Goal: Transaction & Acquisition: Purchase product/service

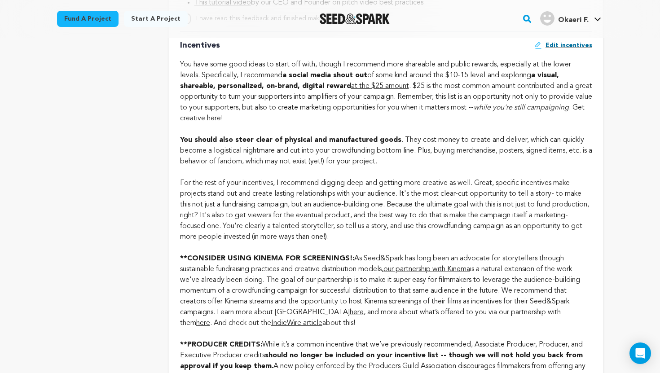
scroll to position [687, 0]
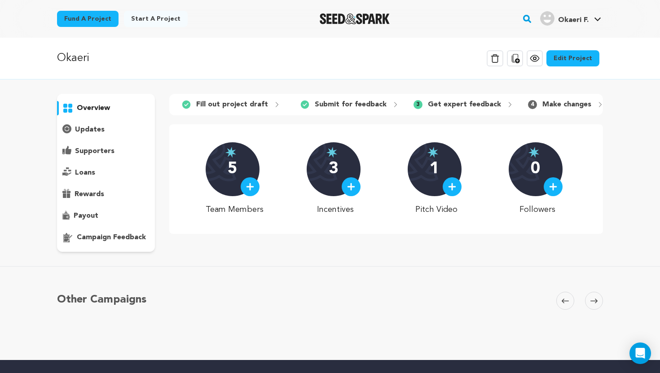
click at [110, 107] on div "overview" at bounding box center [106, 108] width 98 height 14
click at [232, 106] on p "Fill out project draft" at bounding box center [232, 104] width 72 height 11
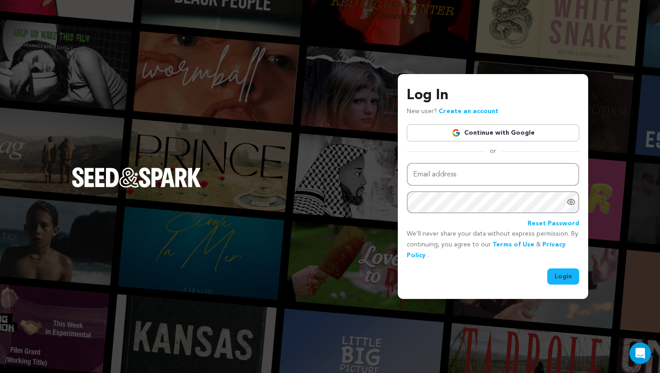
click at [535, 137] on link "Continue with Google" at bounding box center [493, 132] width 172 height 17
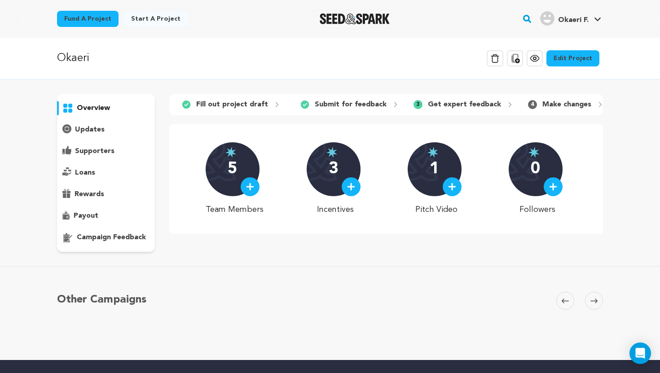
click at [151, 24] on link "Start a project" at bounding box center [156, 19] width 64 height 16
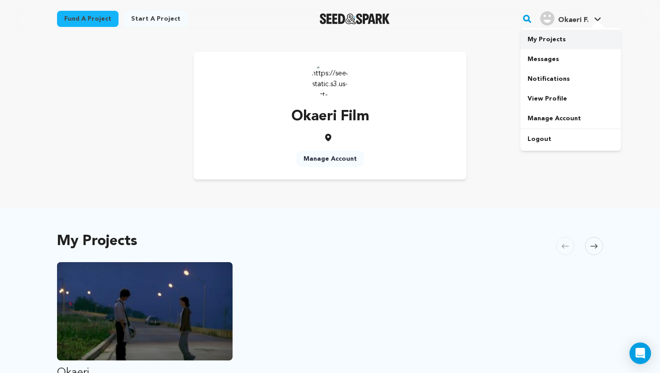
click at [544, 45] on link "My Projects" at bounding box center [571, 40] width 101 height 20
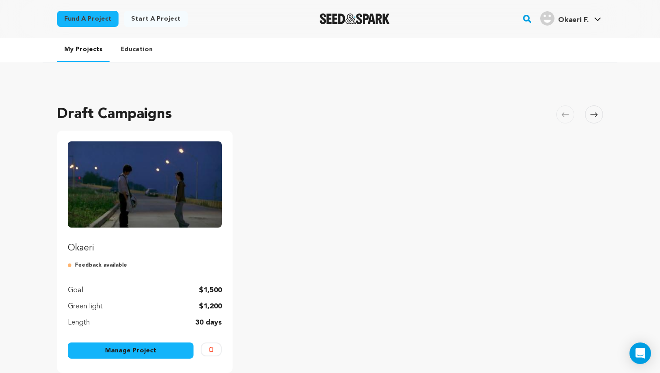
click at [161, 201] on img "Fund Okaeri" at bounding box center [145, 184] width 154 height 86
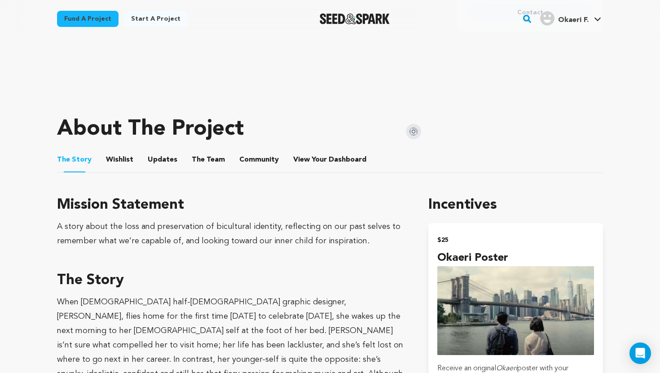
scroll to position [305, 0]
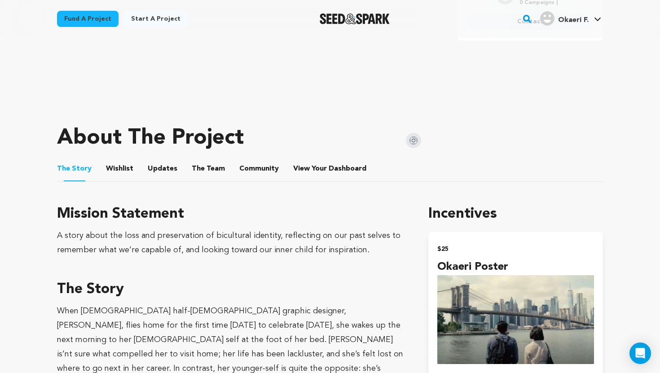
click at [126, 166] on button "Wishlist" at bounding box center [120, 171] width 22 height 22
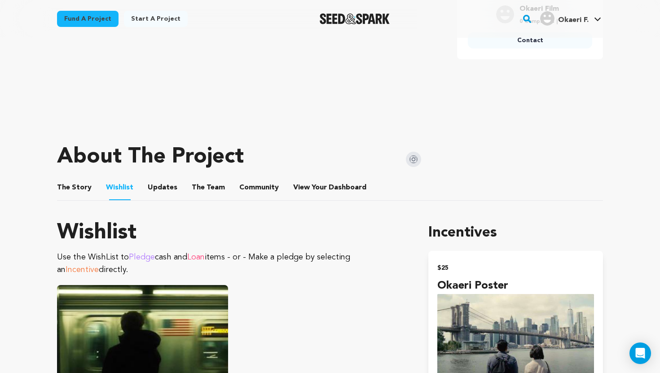
scroll to position [305, 0]
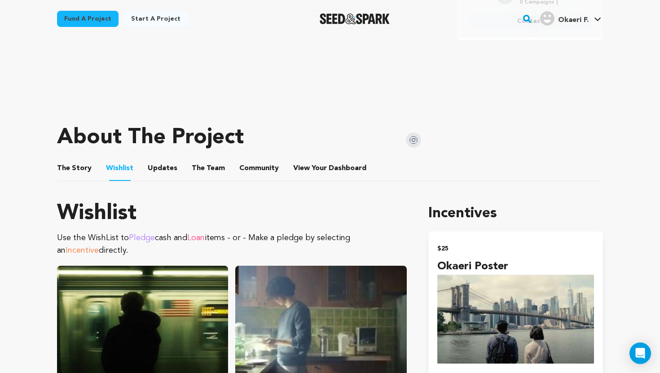
click at [80, 168] on button "The Story" at bounding box center [75, 170] width 22 height 22
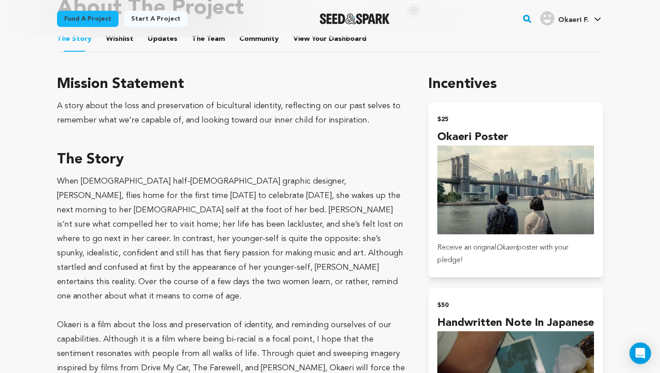
scroll to position [437, 0]
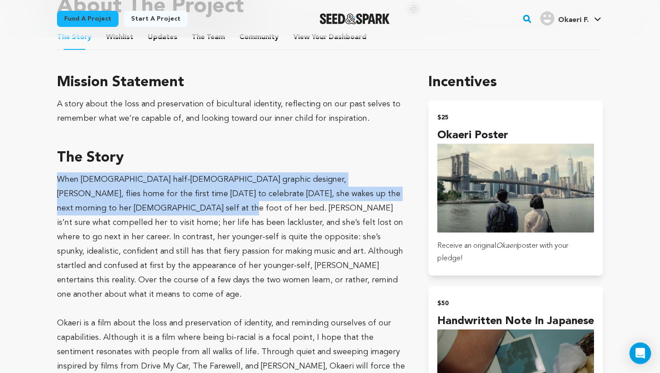
drag, startPoint x: 53, startPoint y: 174, endPoint x: 75, endPoint y: 115, distance: 62.9
click at [111, 206] on div "Fund a project Project details Okaeri [GEOGRAPHIC_DATA], [US_STATE] | Film Shor…" at bounding box center [330, 144] width 575 height 1086
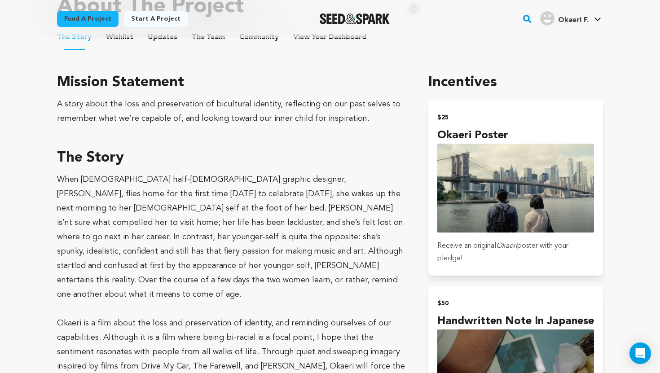
click at [73, 104] on div "A story about the loss and preservation of bicultural identity, reflecting on o…" at bounding box center [232, 111] width 350 height 29
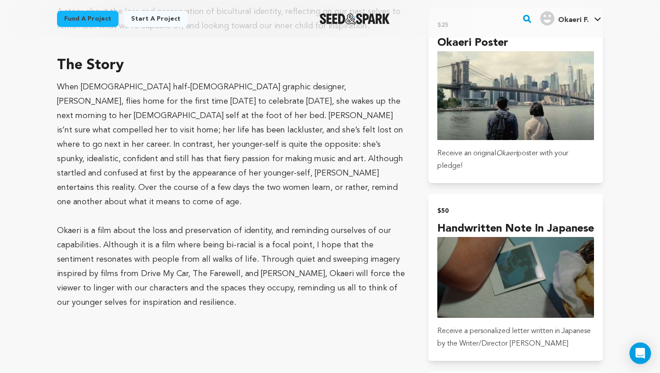
scroll to position [540, 0]
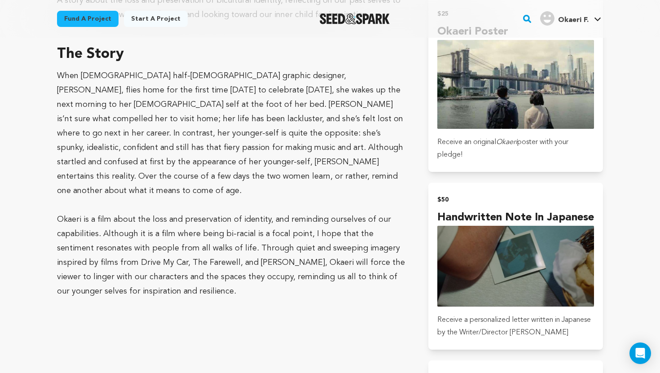
drag, startPoint x: 54, startPoint y: 81, endPoint x: 223, endPoint y: 292, distance: 270.0
click at [223, 292] on div "Fund a project Project details Okaeri [GEOGRAPHIC_DATA], [US_STATE] | Film Shor…" at bounding box center [330, 40] width 575 height 1086
copy div "Loremip Dolorsita C adipi elits doe temp inc utlaboreetdo ma aliquaenim adminim…"
